Goal: Transaction & Acquisition: Purchase product/service

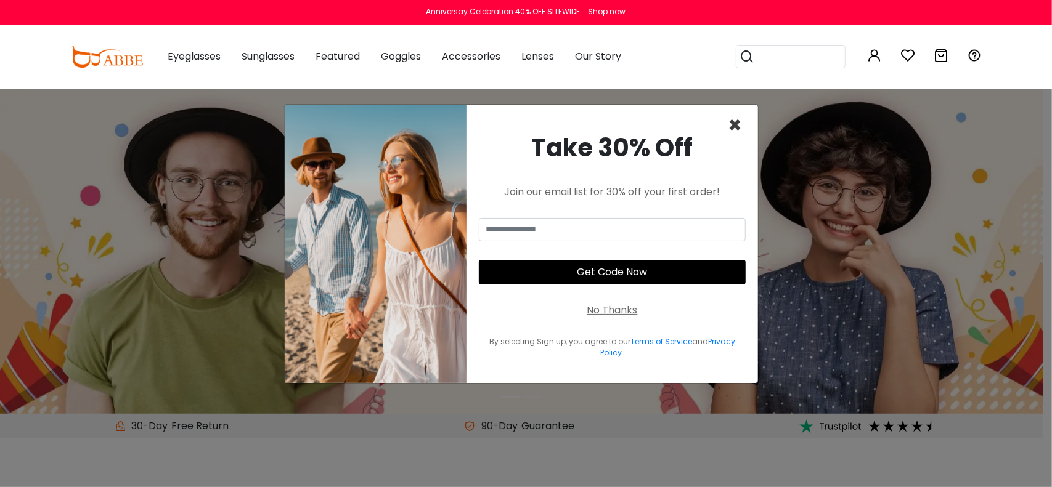
click at [736, 129] on span "×" at bounding box center [735, 125] width 14 height 31
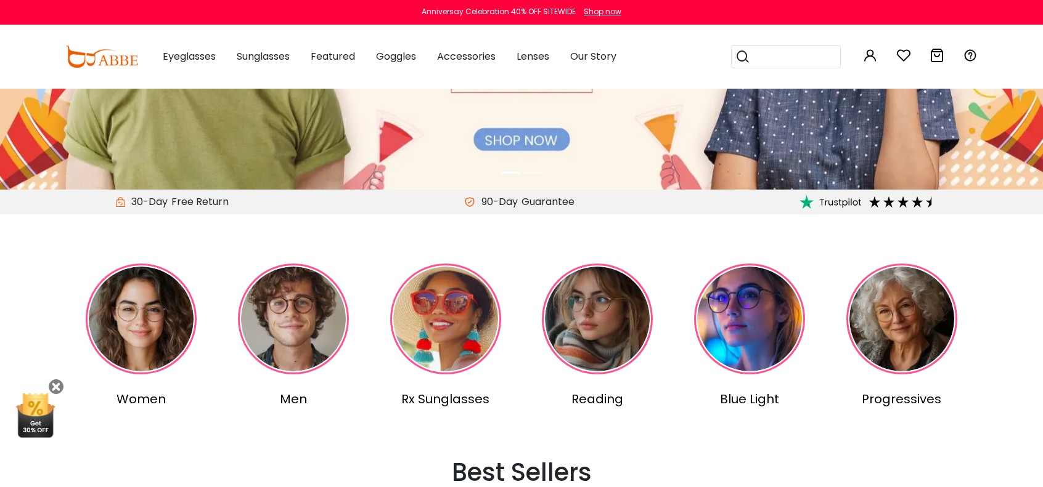
scroll to position [308, 0]
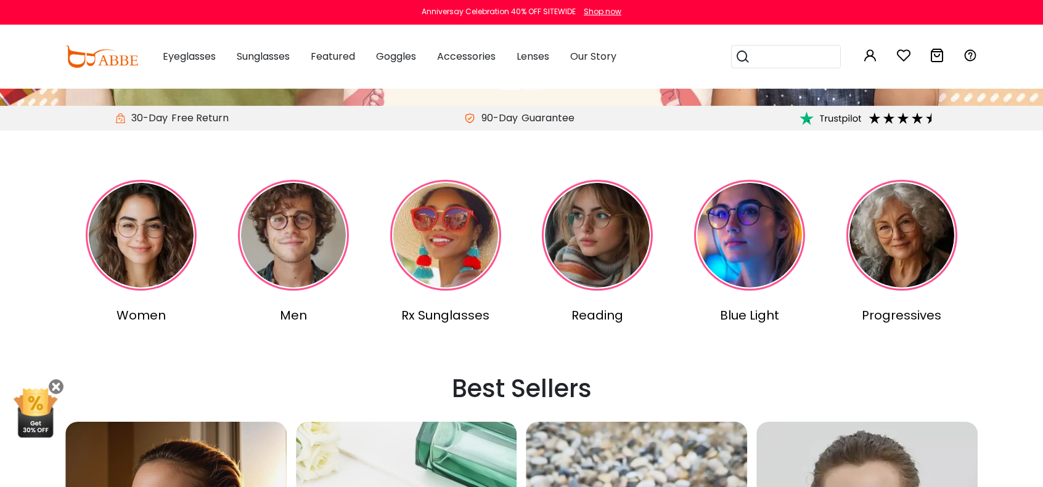
click at [272, 263] on img at bounding box center [293, 235] width 111 height 111
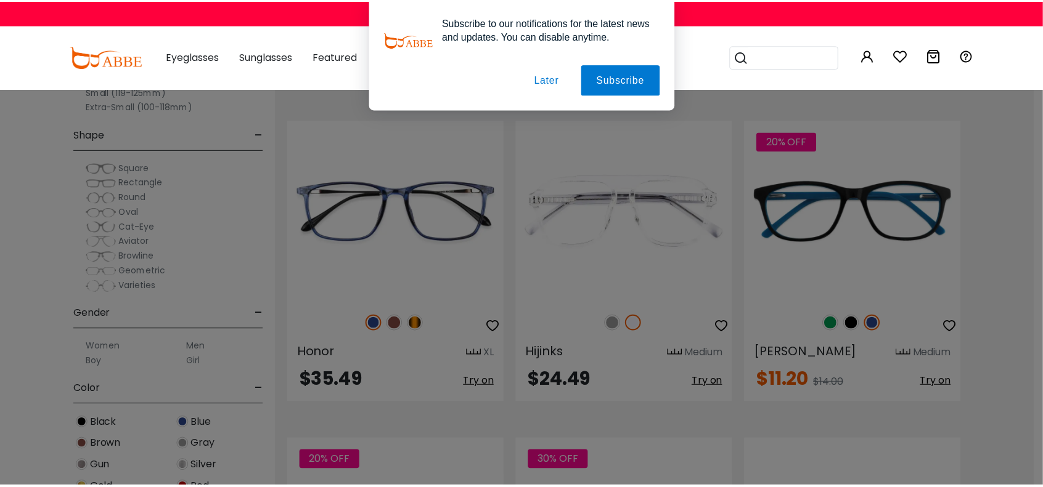
scroll to position [5053, 0]
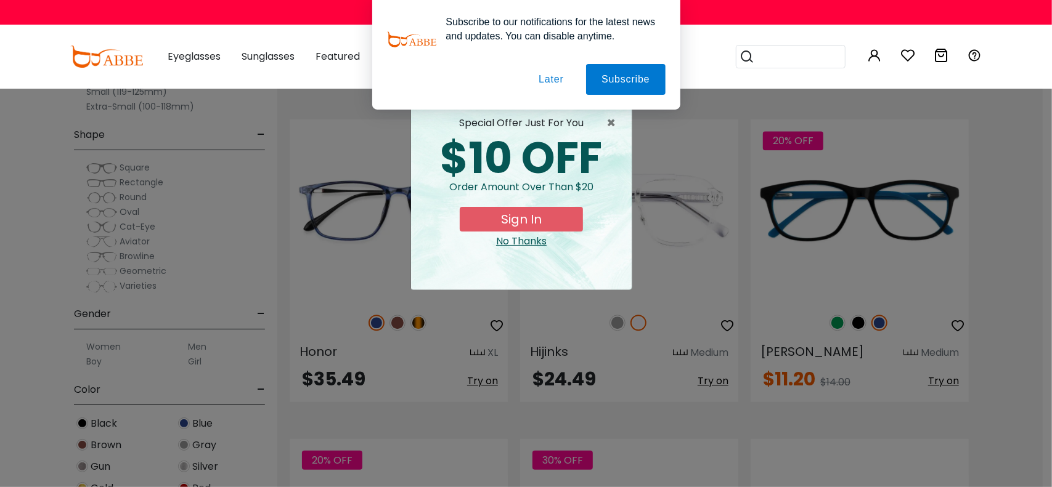
click at [560, 83] on button "Later" at bounding box center [550, 79] width 55 height 31
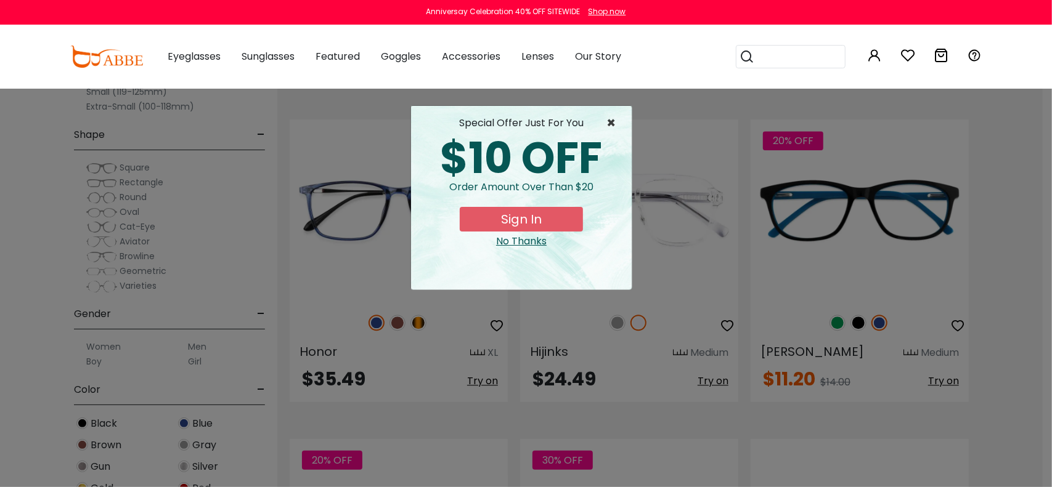
click at [611, 125] on span "×" at bounding box center [613, 123] width 15 height 15
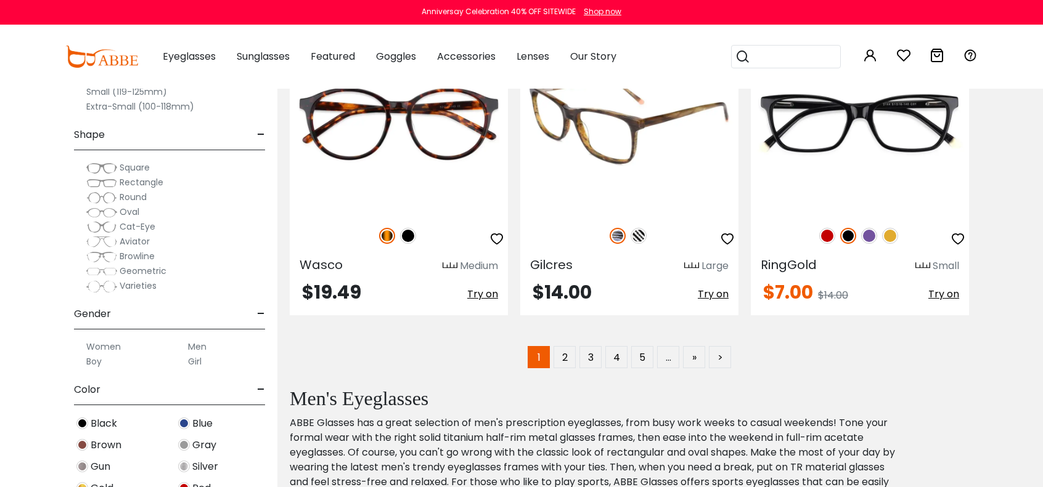
scroll to position [6429, 0]
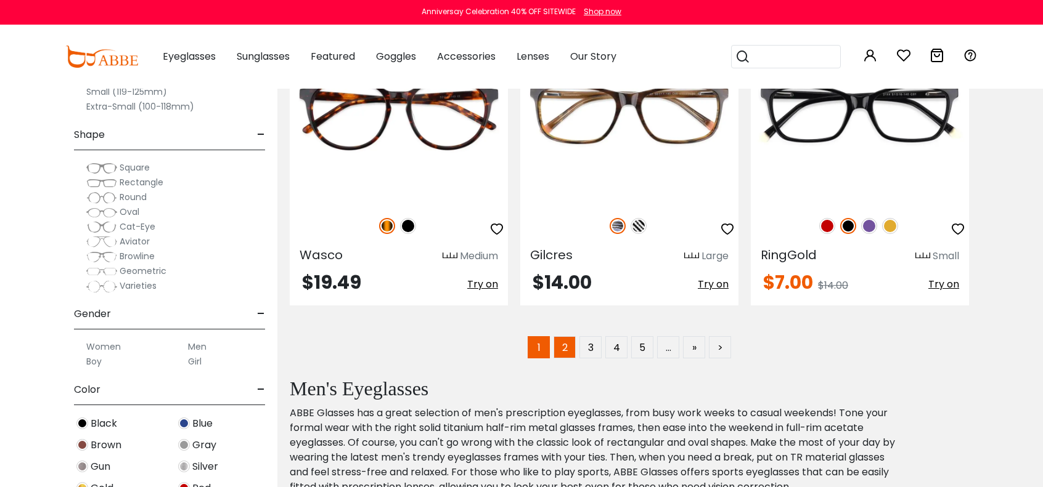
click at [560, 353] on link "2" at bounding box center [564, 347] width 22 height 22
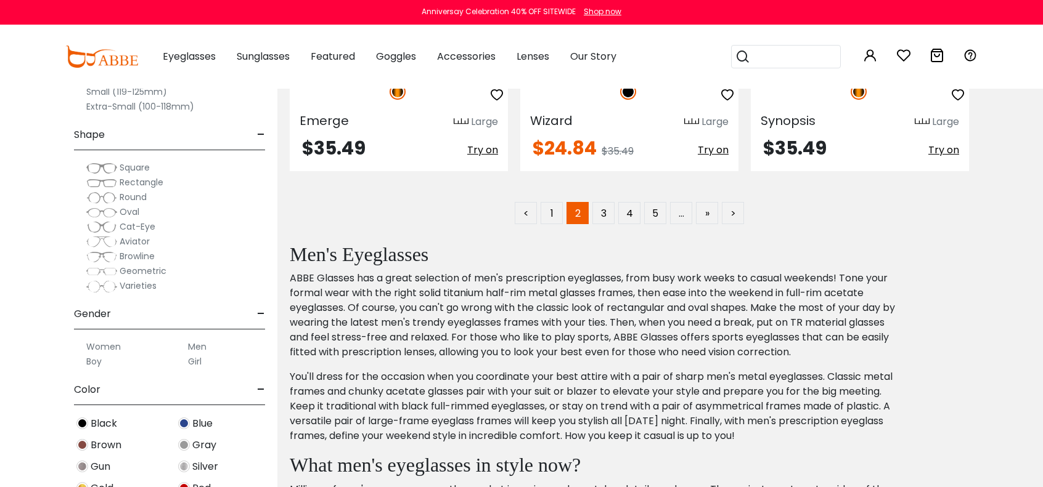
scroll to position [6552, 0]
click at [609, 210] on link "3" at bounding box center [603, 213] width 22 height 22
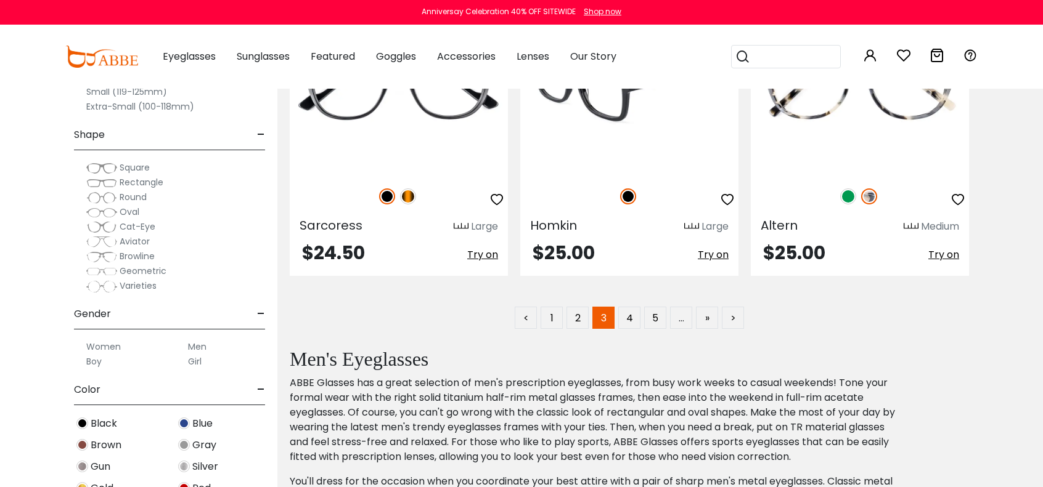
scroll to position [6450, 0]
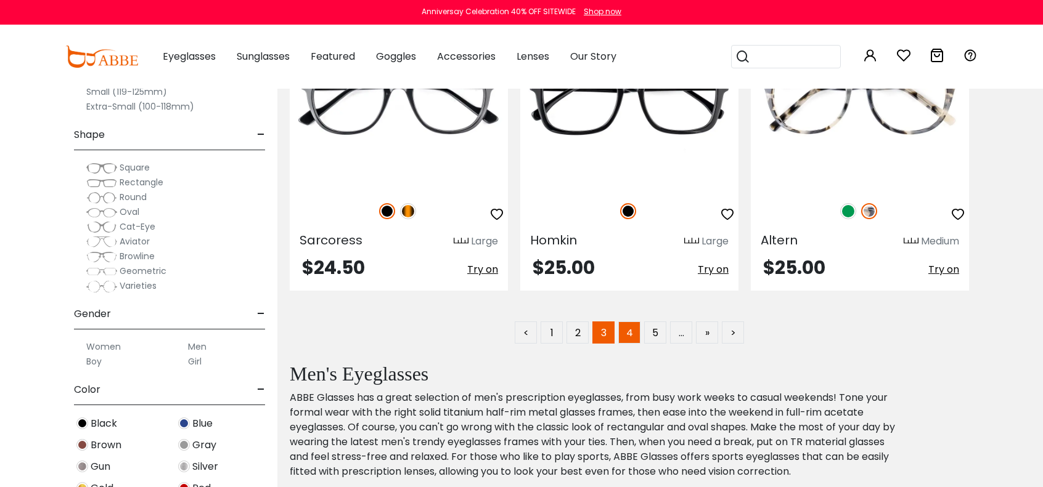
click at [640, 322] on link "4" at bounding box center [629, 333] width 22 height 22
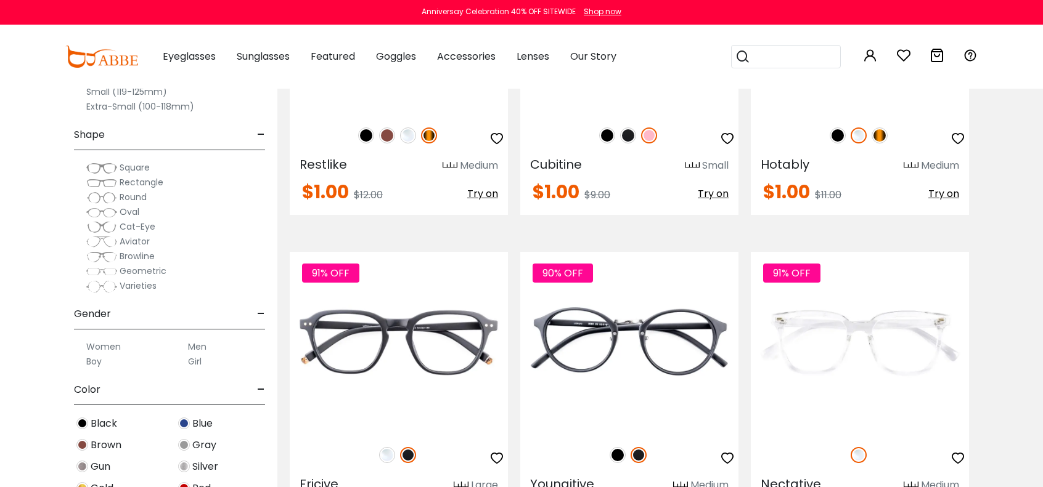
scroll to position [6183, 0]
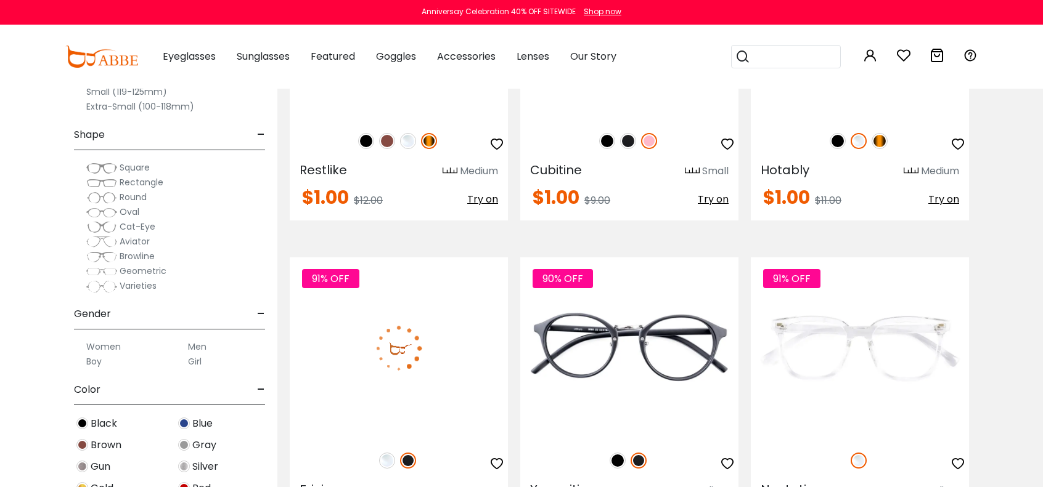
click at [493, 326] on img at bounding box center [399, 349] width 218 height 182
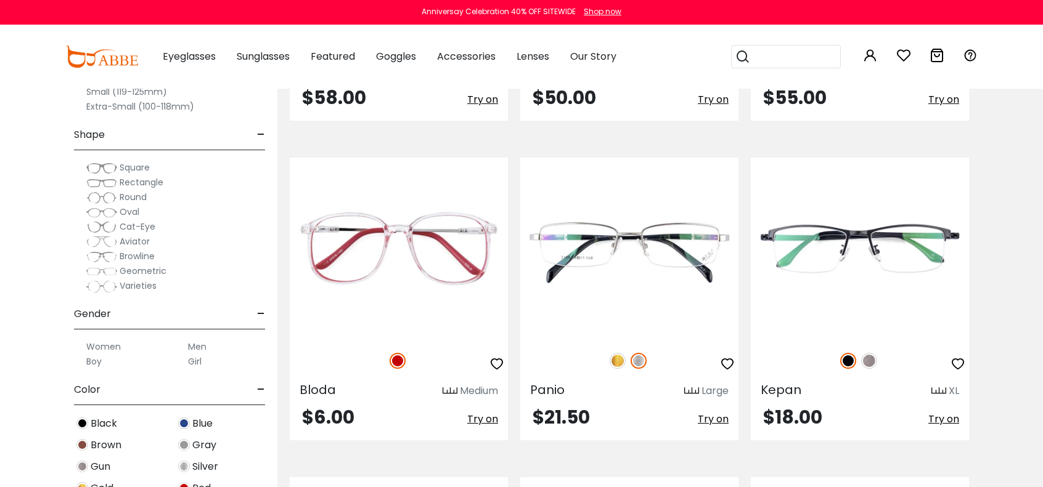
scroll to position [2342, 0]
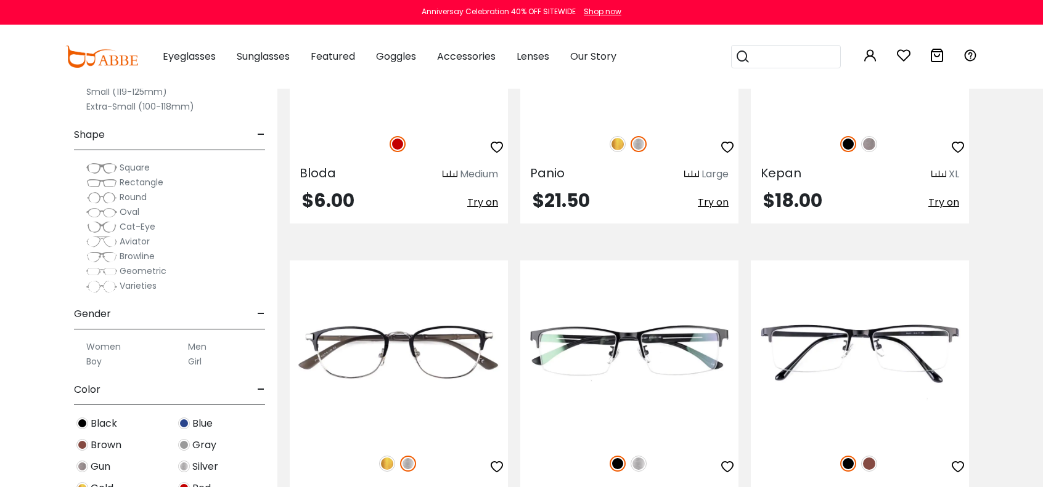
click at [137, 185] on span "Rectangle" at bounding box center [142, 182] width 44 height 12
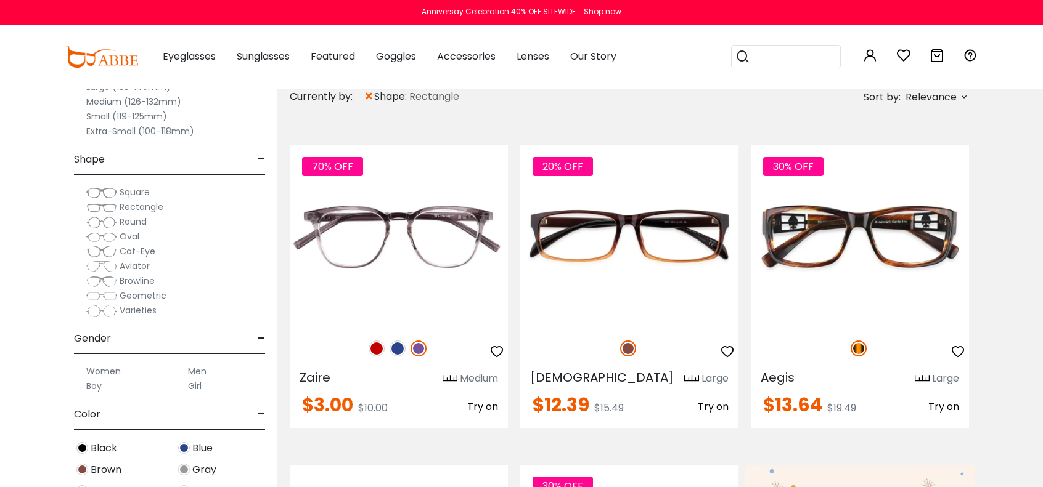
scroll to position [246, 0]
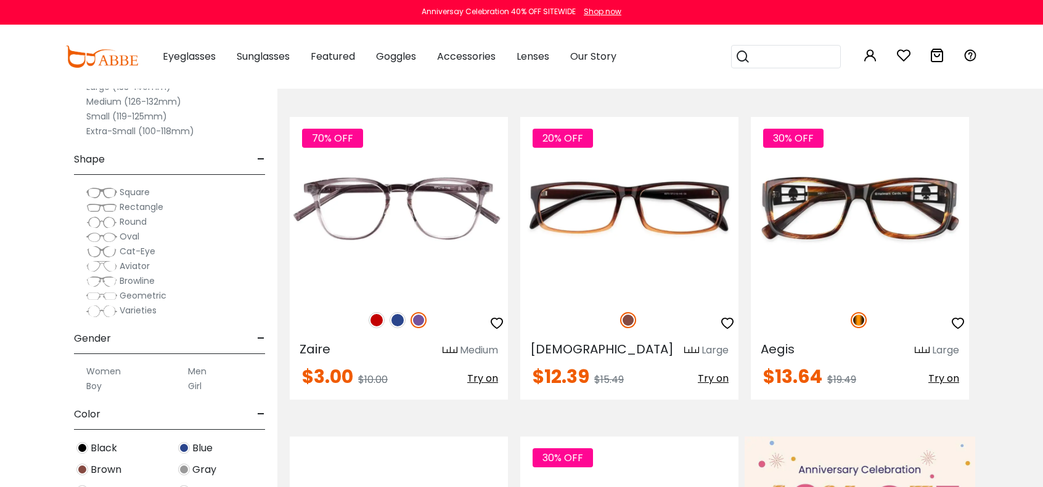
click at [131, 269] on span "Aviator" at bounding box center [135, 266] width 30 height 12
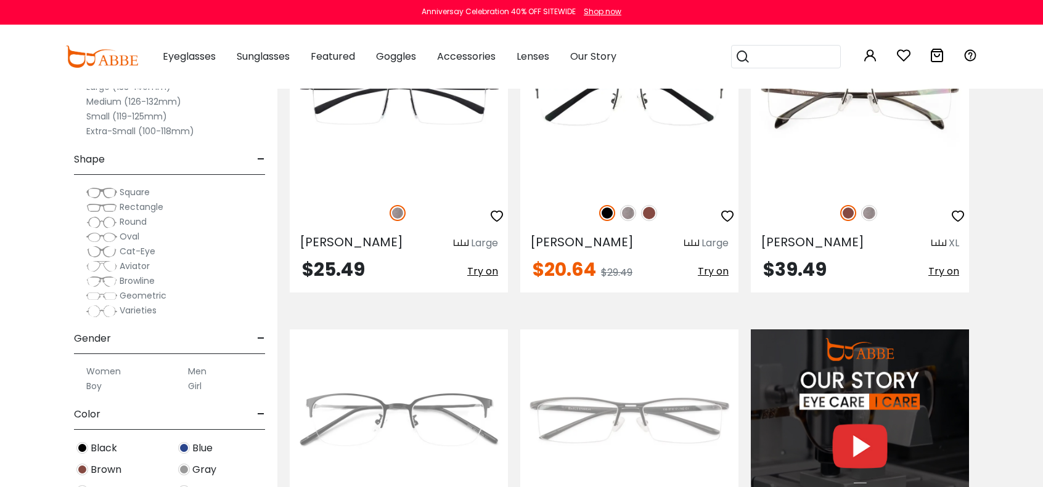
scroll to position [1109, 0]
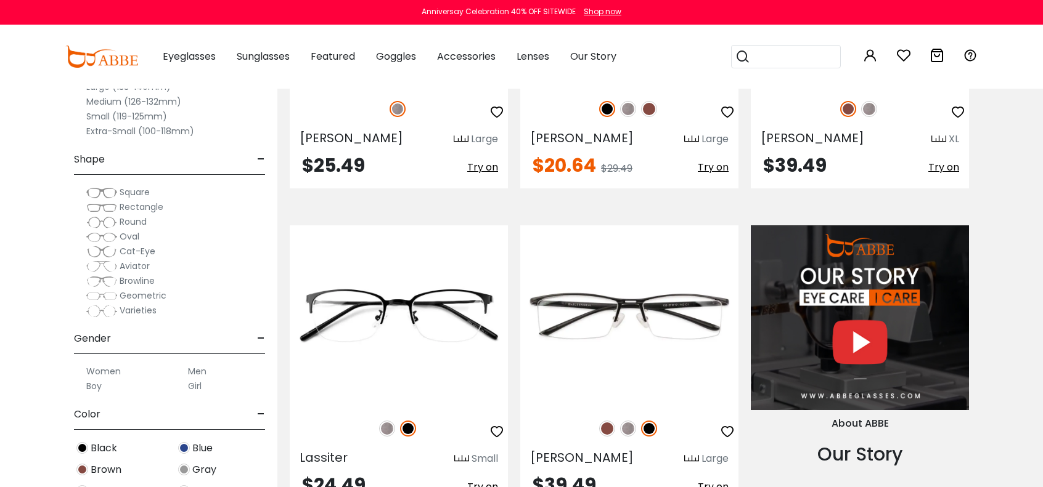
click at [135, 278] on span "Browline" at bounding box center [137, 281] width 35 height 12
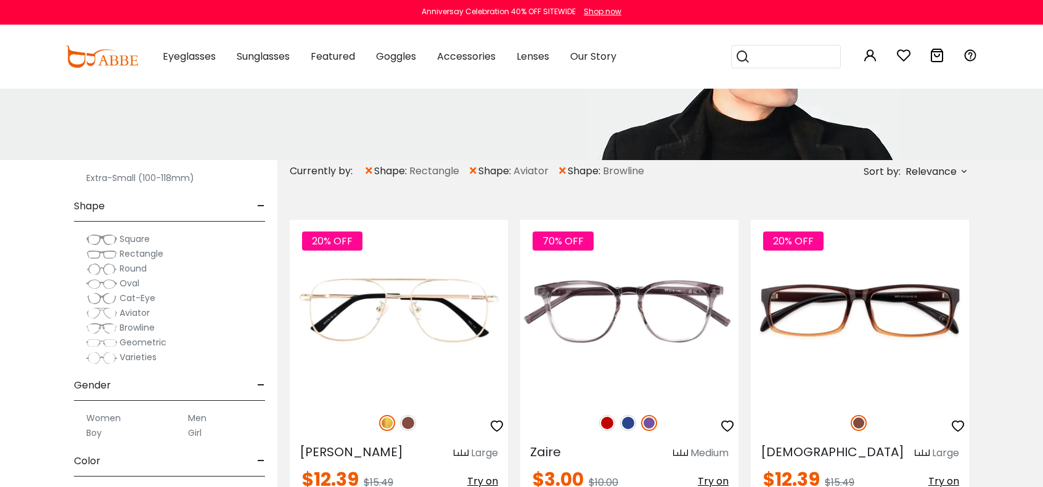
scroll to position [185, 0]
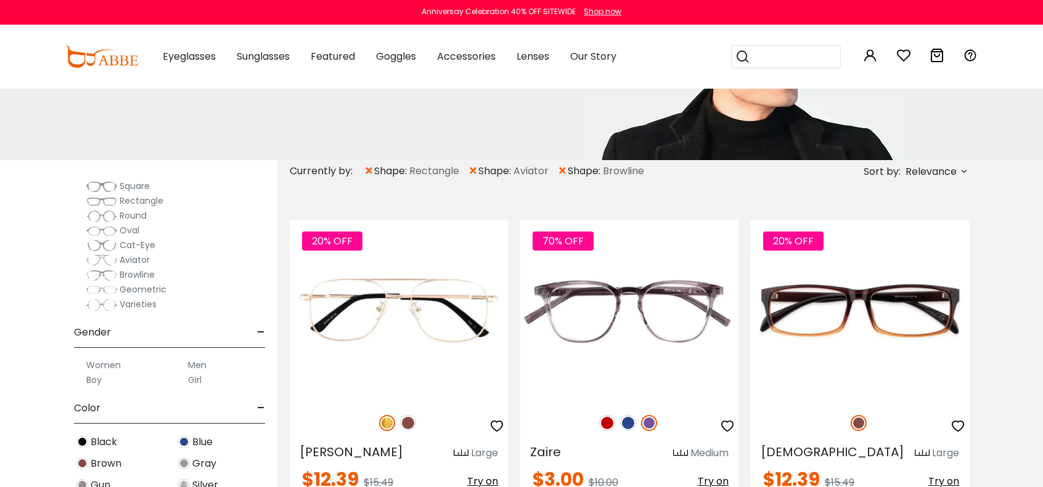
click at [118, 245] on label "Cat-Eye" at bounding box center [120, 245] width 69 height 15
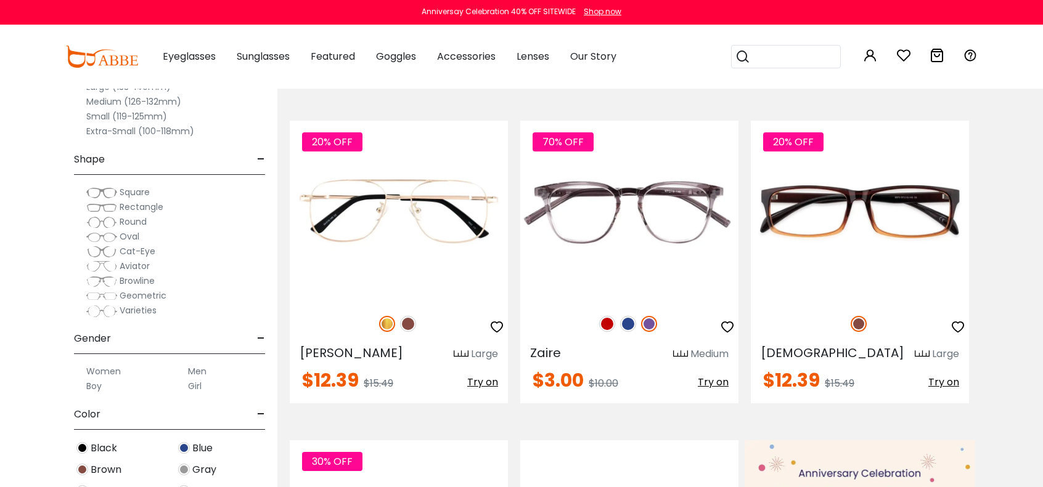
scroll to position [246, 0]
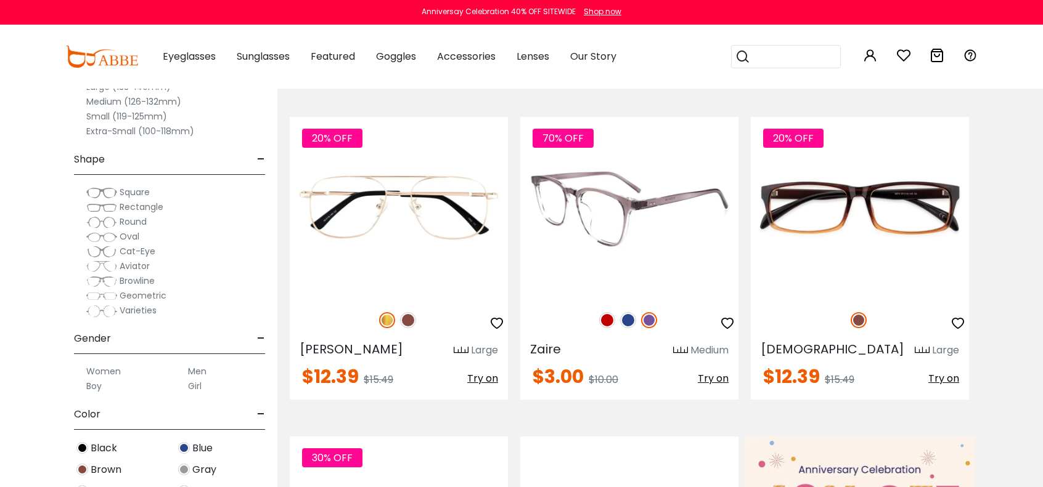
click at [625, 322] on img at bounding box center [628, 320] width 16 height 16
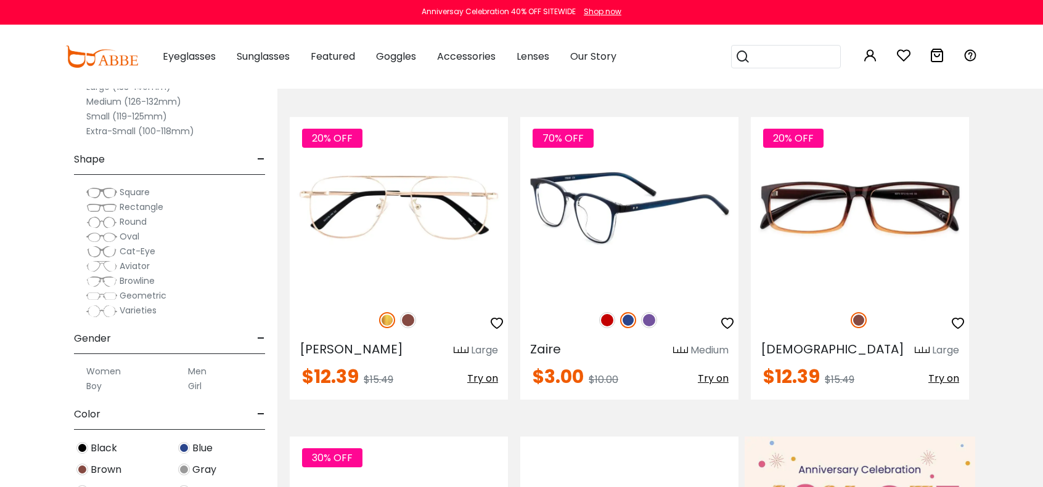
click at [625, 264] on img at bounding box center [629, 208] width 218 height 182
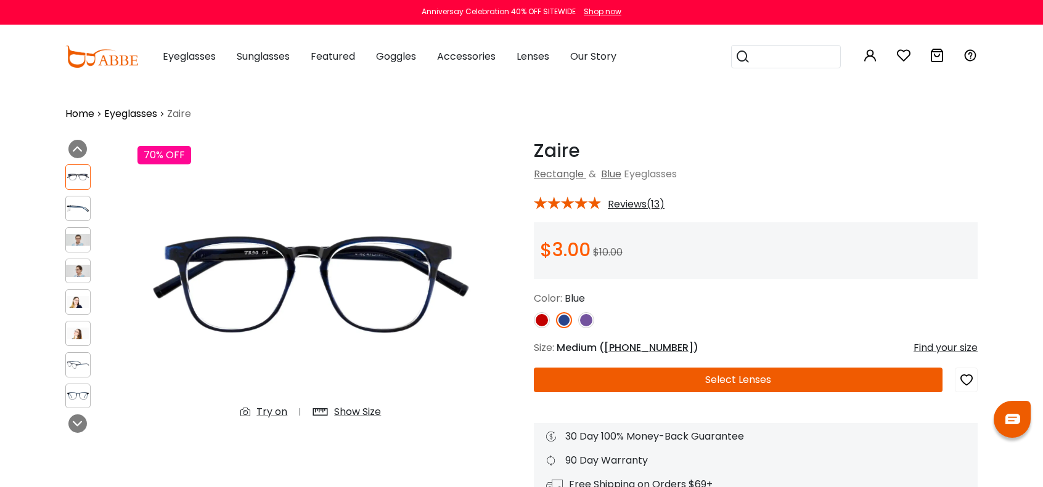
click at [669, 377] on button "Select Lenses" at bounding box center [738, 380] width 409 height 25
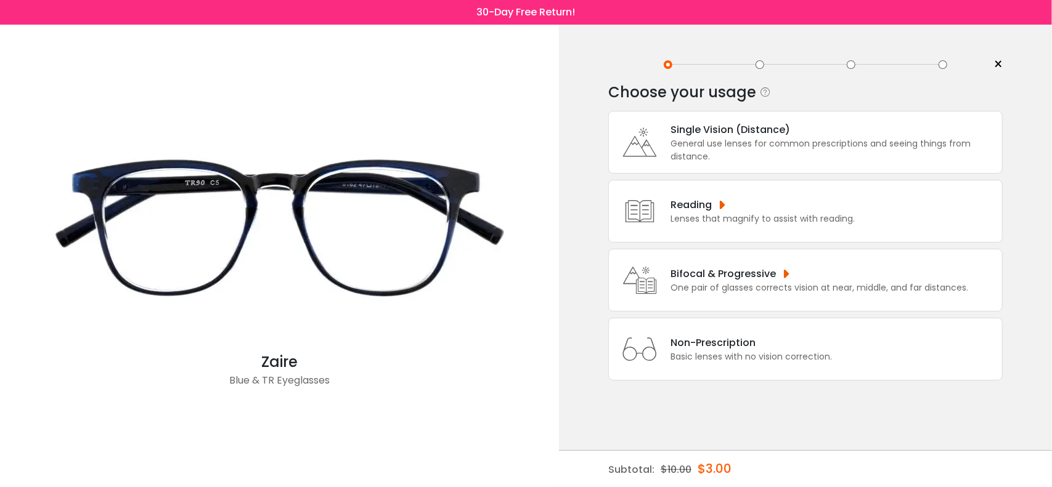
click at [735, 156] on div "General use lenses for common prescriptions and seeing things from distance." at bounding box center [832, 150] width 325 height 26
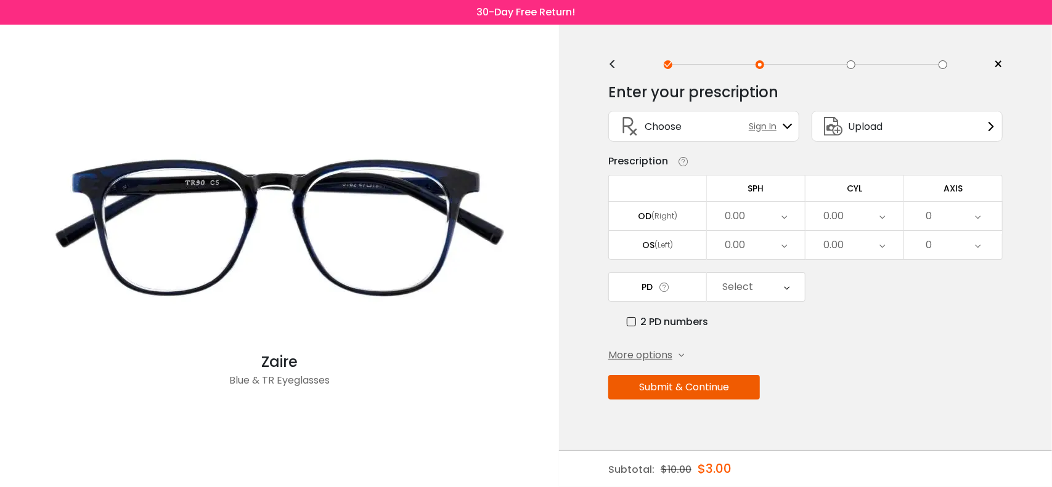
click at [849, 128] on span "Upload" at bounding box center [865, 126] width 35 height 15
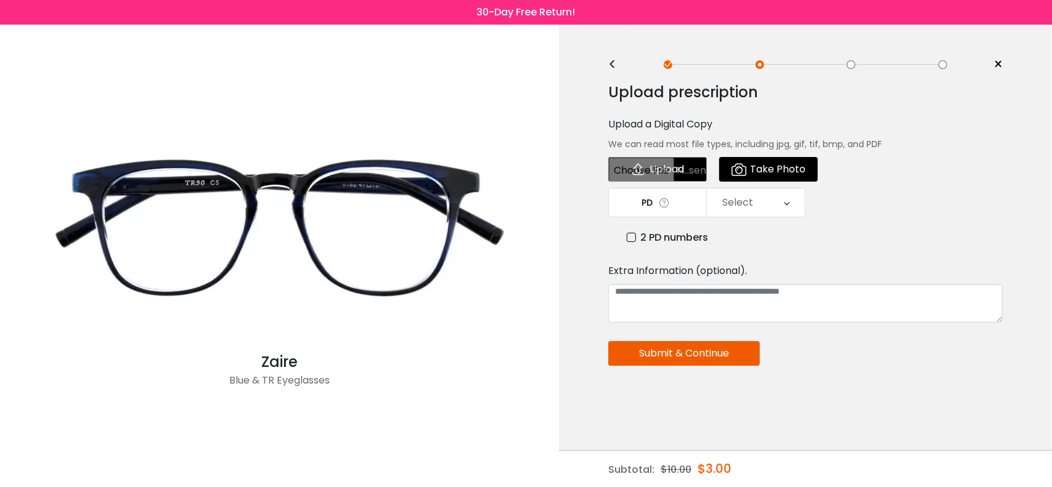
click at [670, 172] on input "file" at bounding box center [657, 169] width 99 height 25
type input "**********"
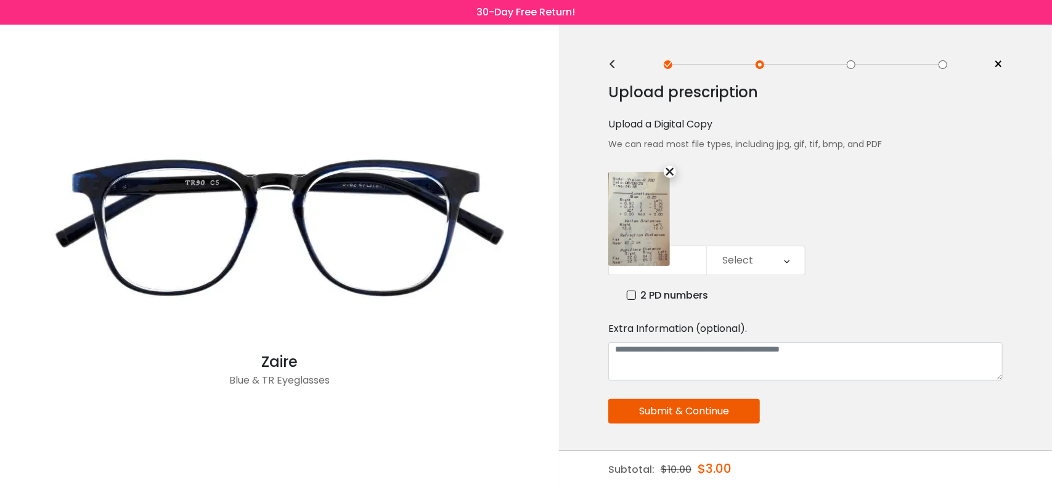
click at [720, 246] on div "Select" at bounding box center [756, 260] width 98 height 28
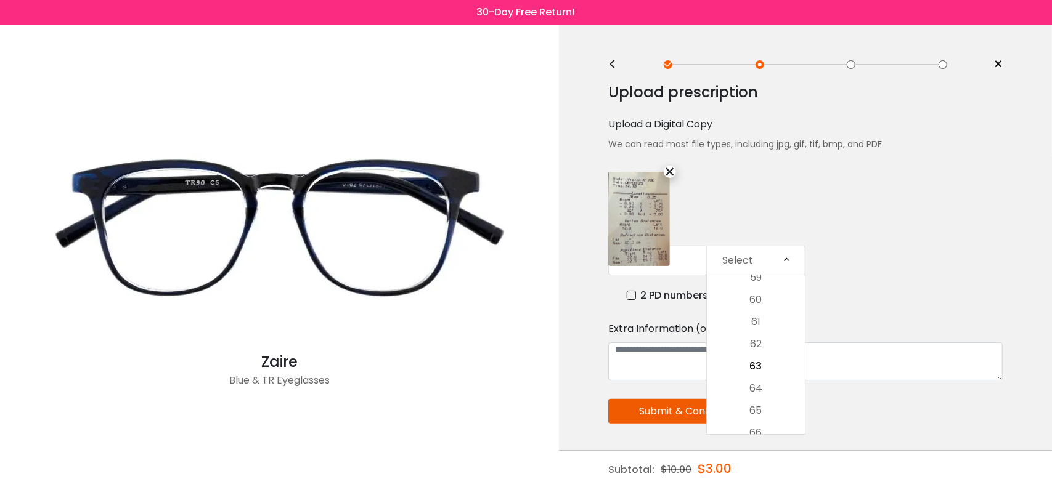
click at [669, 198] on img at bounding box center [639, 219] width 62 height 94
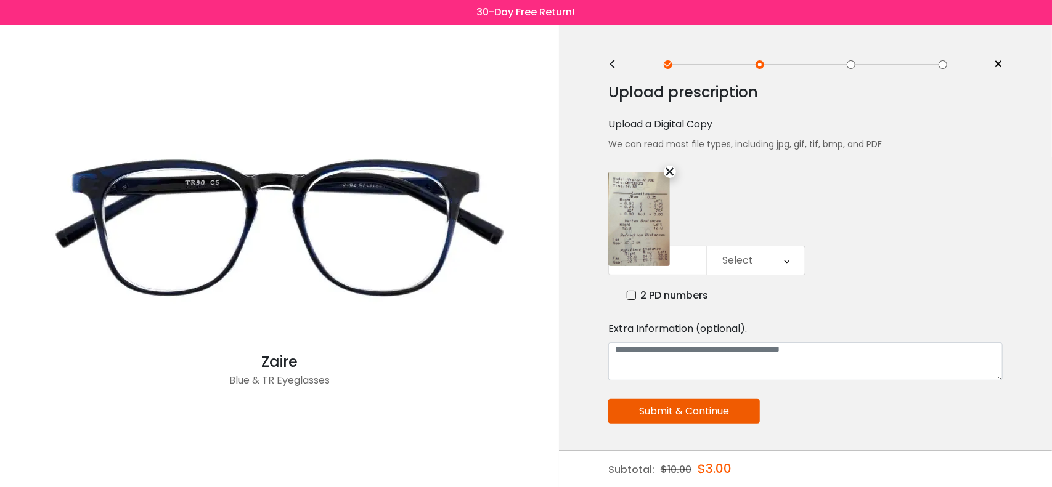
click at [629, 295] on label "2 PD numbers" at bounding box center [667, 295] width 81 height 15
click at [743, 269] on div "Right PD" at bounding box center [740, 260] width 41 height 25
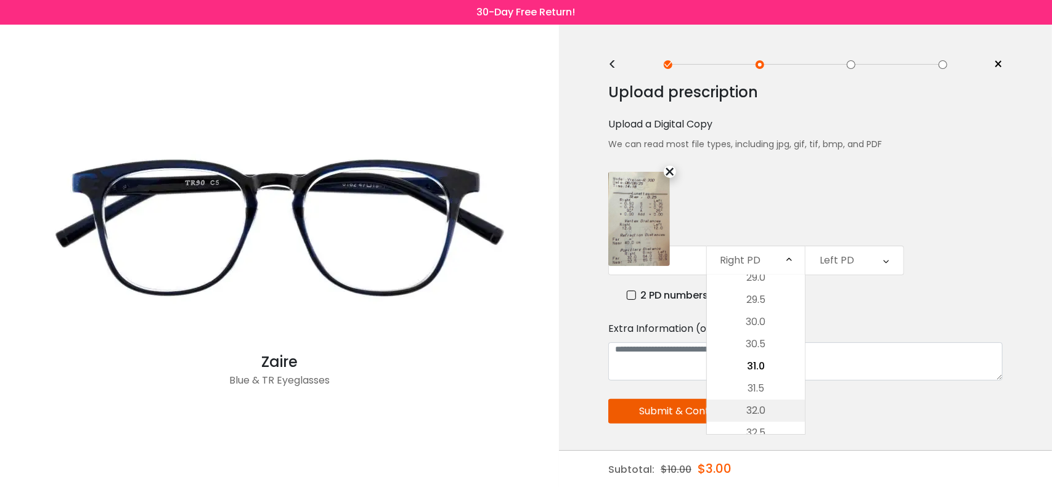
click at [763, 412] on li "32.0" at bounding box center [756, 411] width 98 height 22
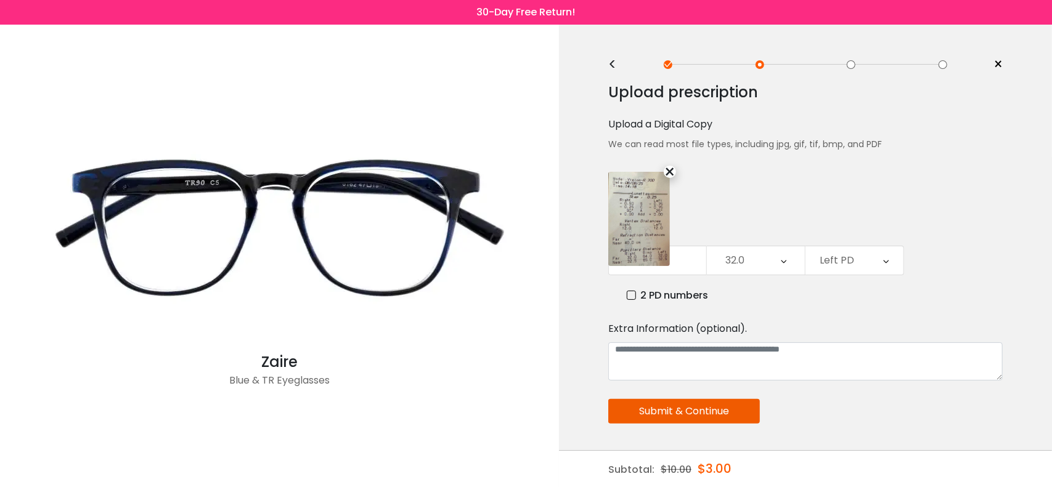
click at [847, 264] on div "Left PD" at bounding box center [837, 260] width 35 height 25
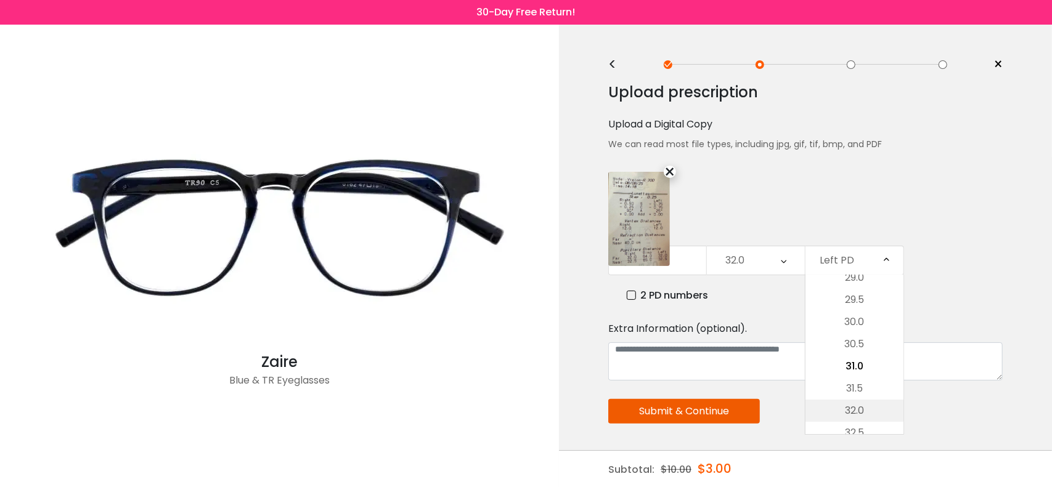
click at [852, 401] on li "32.0" at bounding box center [854, 411] width 98 height 22
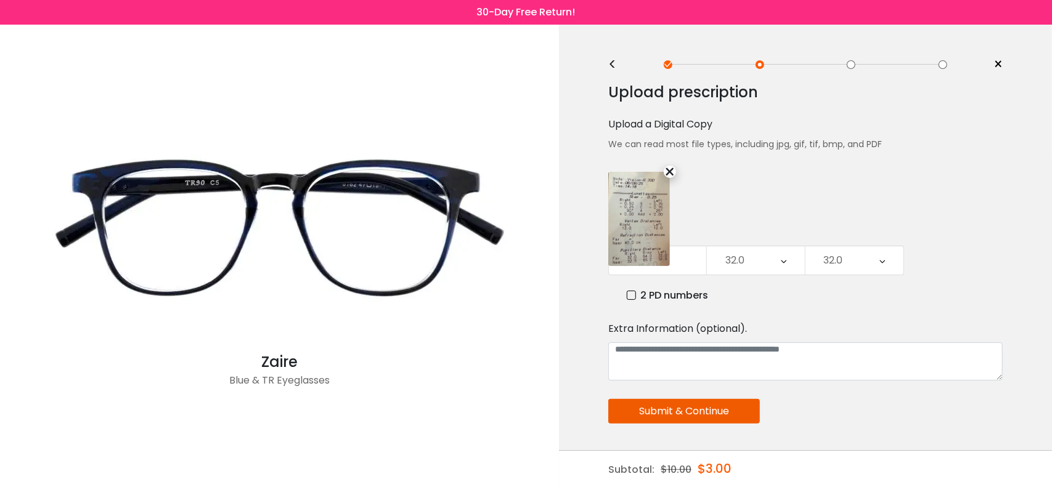
click at [705, 415] on button "Submit & Continue" at bounding box center [684, 411] width 152 height 25
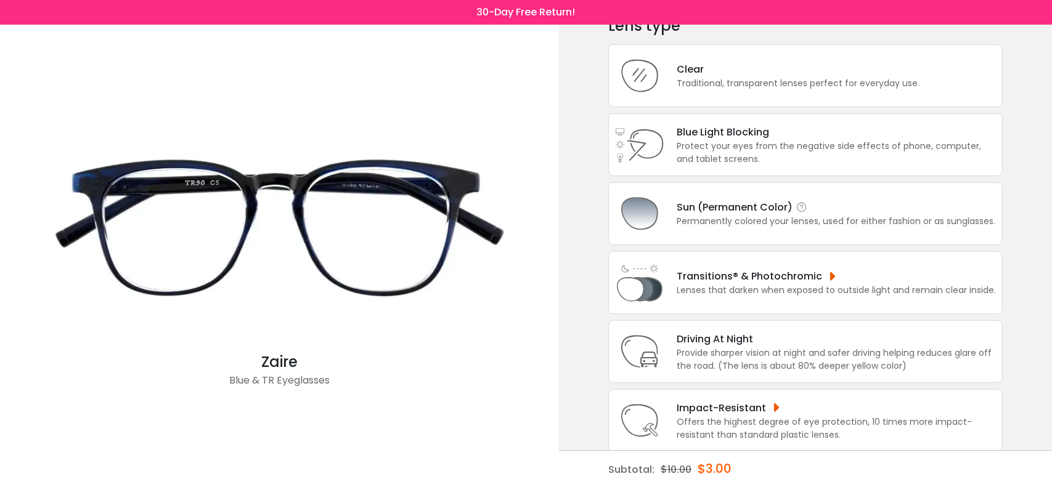
scroll to position [78, 0]
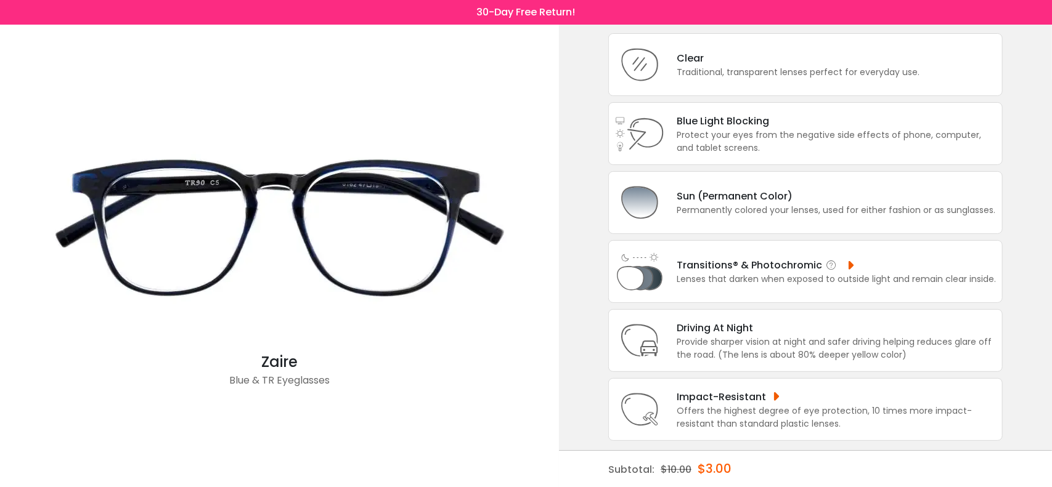
click at [754, 278] on div "Lenses that darken when exposed to outside light and remain clear inside." at bounding box center [836, 279] width 319 height 13
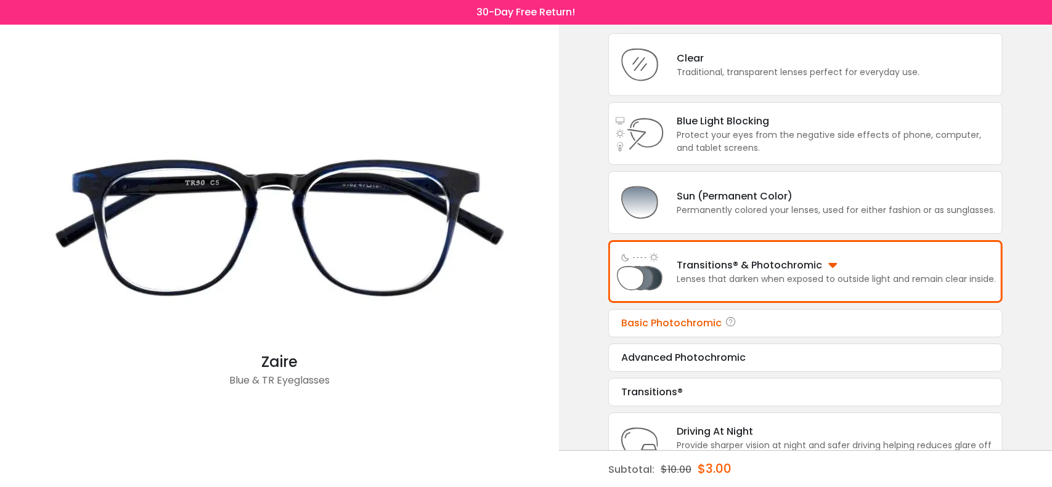
click at [715, 328] on div "Basic Photochromic" at bounding box center [805, 323] width 369 height 15
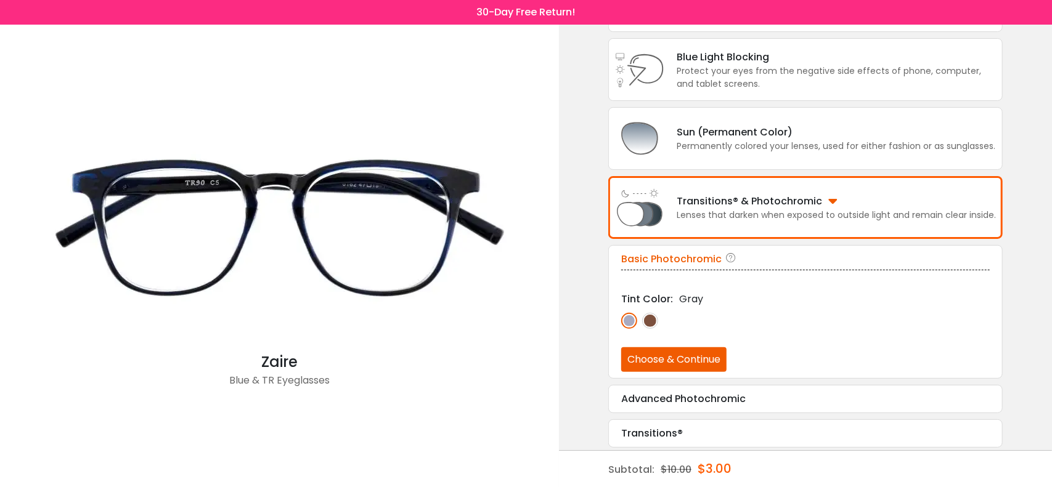
scroll to position [142, 0]
click at [648, 315] on img at bounding box center [650, 320] width 16 height 16
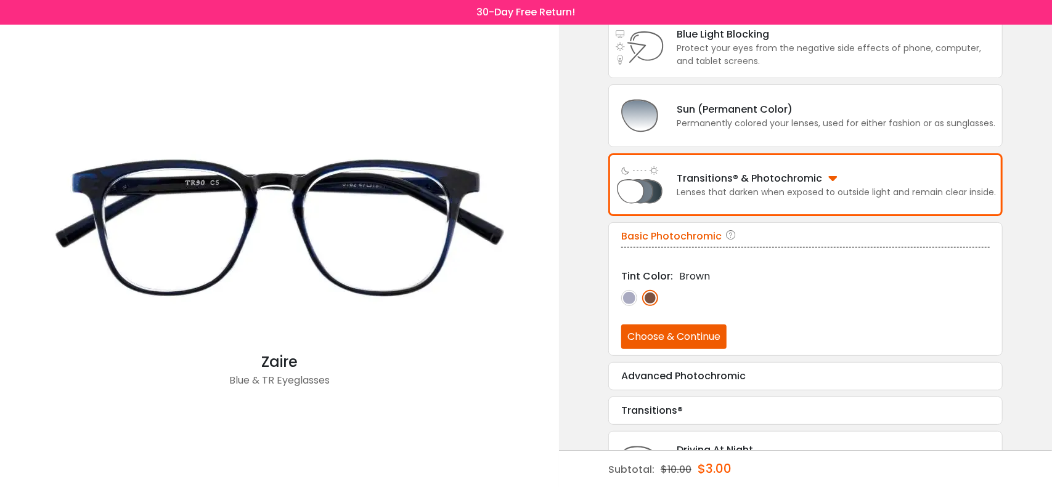
scroll to position [204, 0]
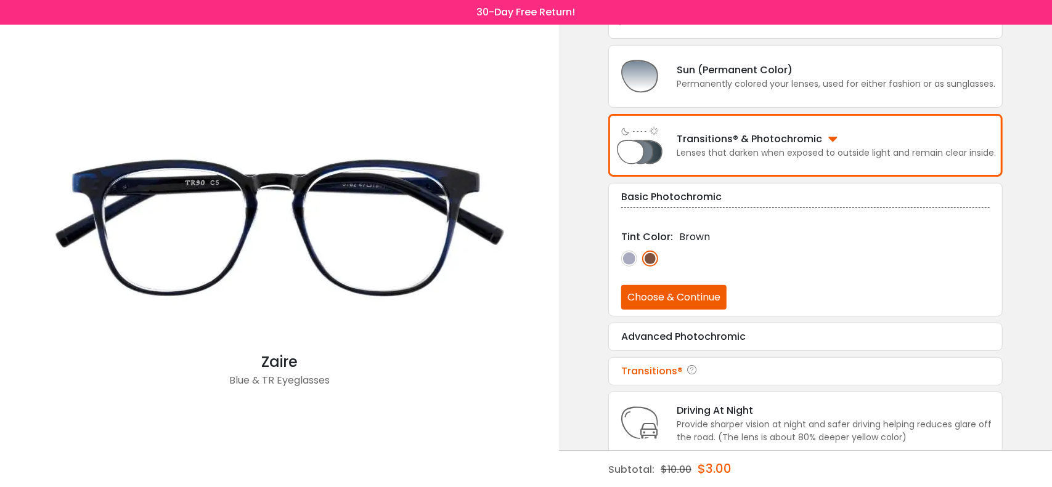
click at [675, 370] on div "Transitions®" at bounding box center [805, 371] width 369 height 15
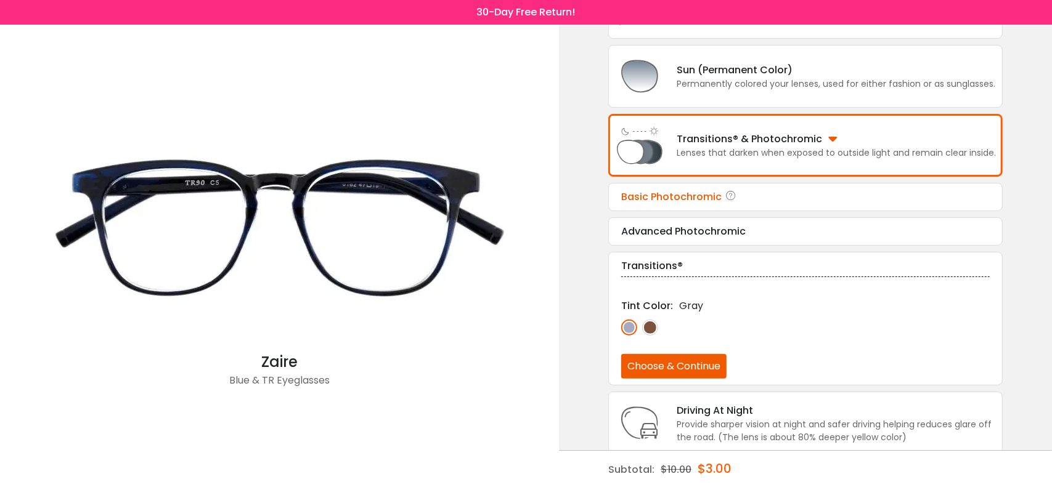
click at [696, 196] on div "Basic Photochromic" at bounding box center [805, 197] width 369 height 15
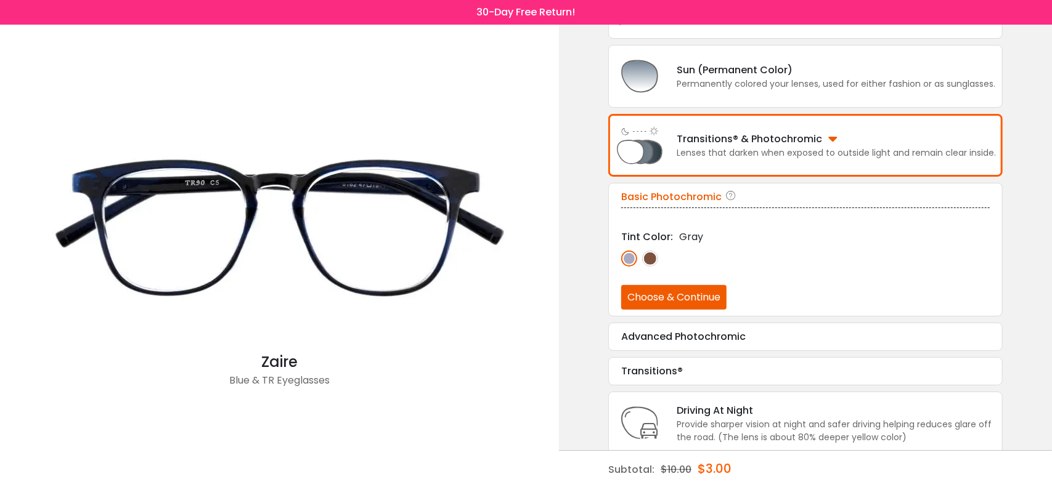
click at [691, 299] on button "Choose & Continue" at bounding box center [673, 297] width 105 height 25
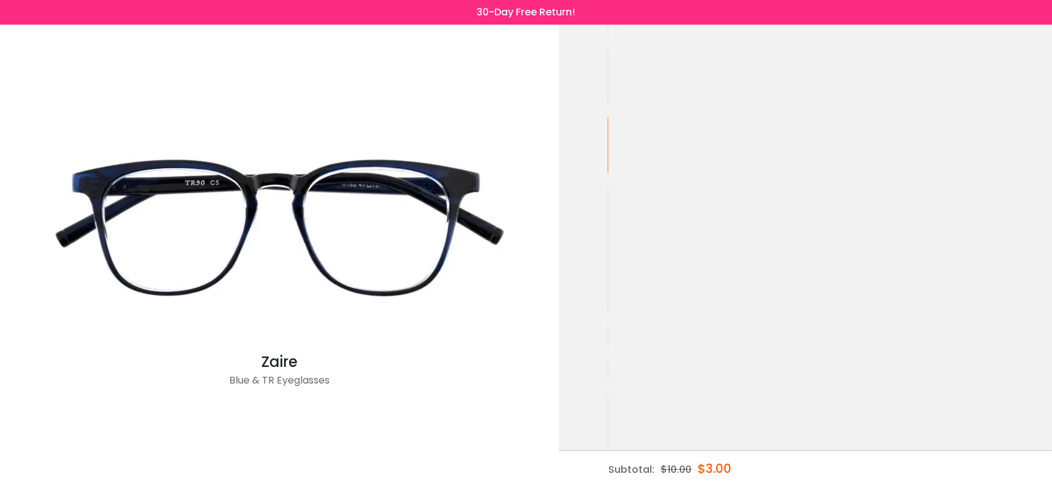
scroll to position [0, 0]
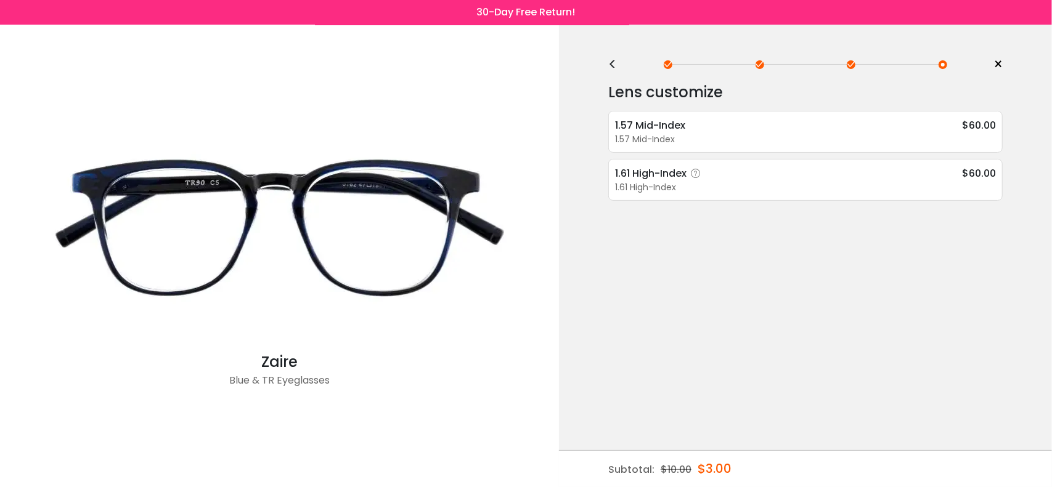
click at [704, 176] on div "1.61 High-Index" at bounding box center [660, 173] width 90 height 15
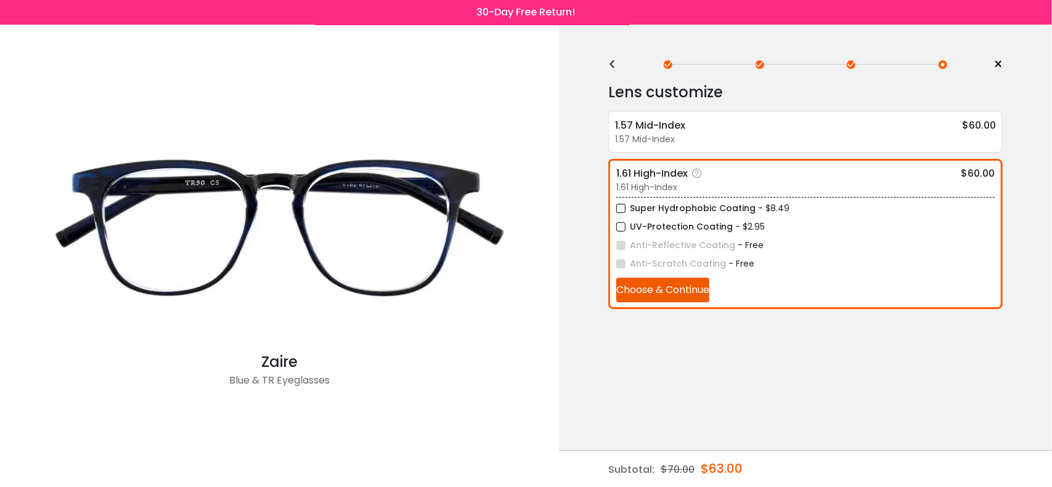
click at [621, 204] on label "Super Hydrophobic Coating" at bounding box center [685, 208] width 139 height 15
click at [620, 225] on label "UV-Protection Coating" at bounding box center [674, 226] width 116 height 15
click at [648, 294] on button "Choose & Continue" at bounding box center [662, 290] width 93 height 25
